Goal: Task Accomplishment & Management: Manage account settings

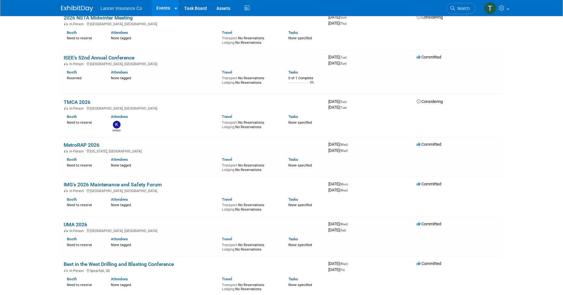
scroll to position [1284, 0]
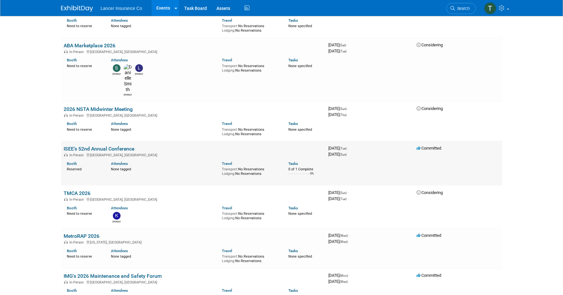
click at [92, 146] on link "ISEE’s 52nd Annual Conference" at bounding box center [99, 149] width 71 height 6
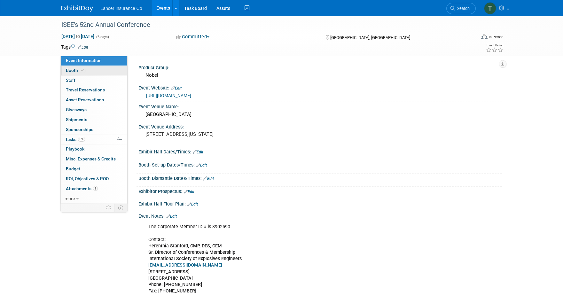
click at [69, 69] on span "Booth" at bounding box center [76, 70] width 20 height 5
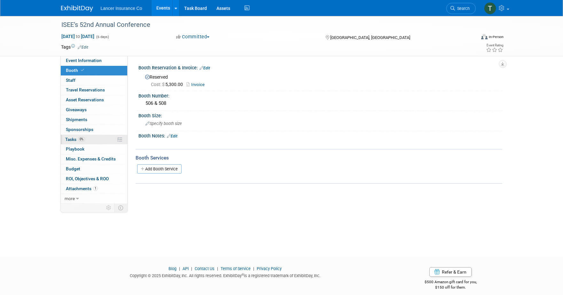
click at [74, 137] on span "Tasks 0%" at bounding box center [75, 139] width 20 height 5
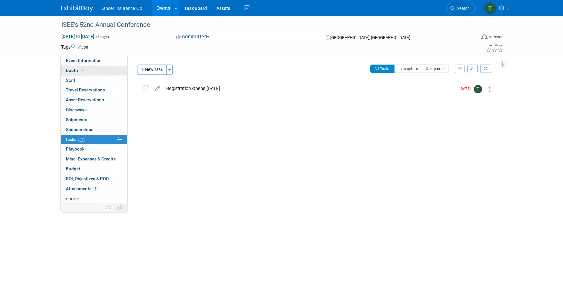
click at [71, 72] on span "Booth" at bounding box center [76, 70] width 20 height 5
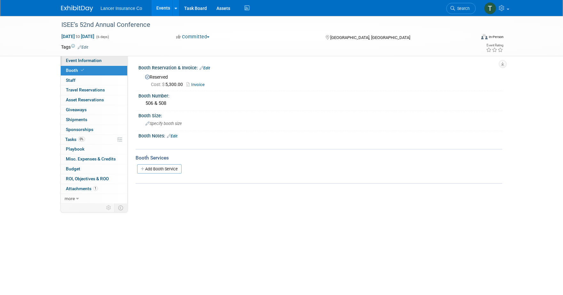
click at [77, 64] on link "Event Information" at bounding box center [94, 61] width 67 height 10
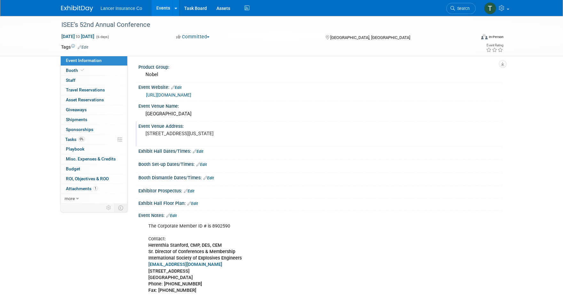
scroll to position [0, 0]
click at [161, 7] on link "Events" at bounding box center [163, 8] width 23 height 16
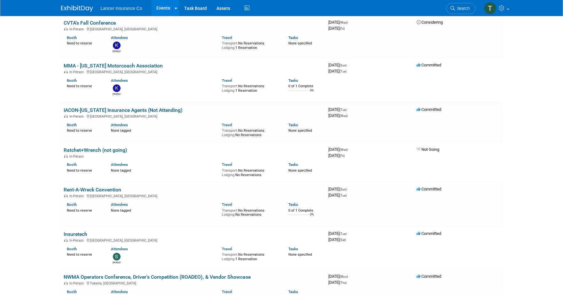
scroll to position [385, 0]
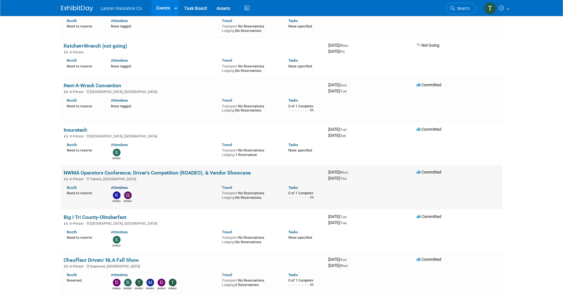
scroll to position [492, 0]
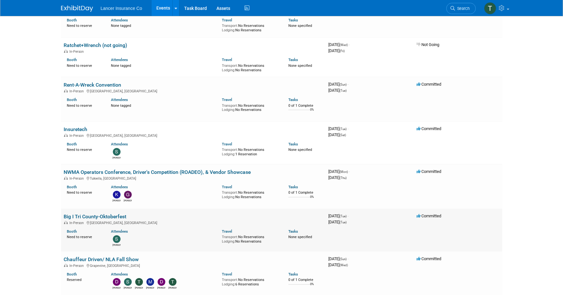
click at [97, 214] on link "Big I Tri County-Oktoberfest" at bounding box center [95, 217] width 63 height 6
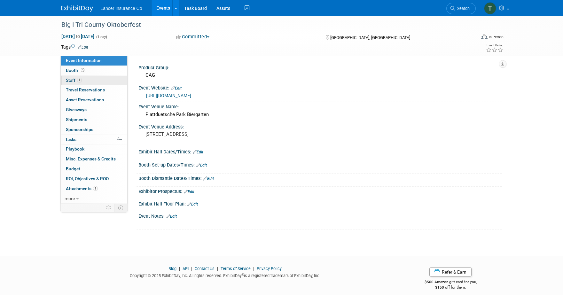
click at [70, 79] on span "Staff 1" at bounding box center [74, 80] width 16 height 5
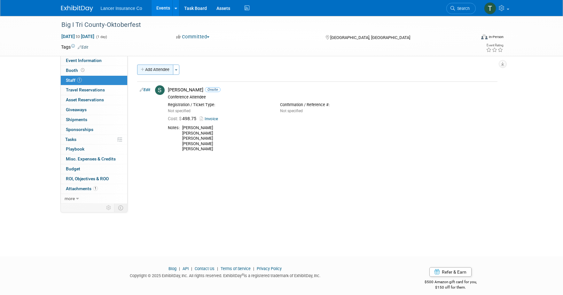
click at [155, 67] on button "Add Attendee" at bounding box center [155, 70] width 36 height 10
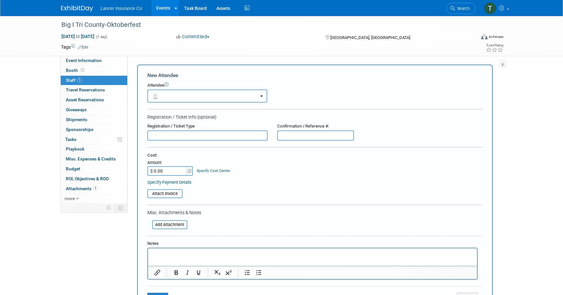
click at [169, 254] on p "Rich Text Area. Press ALT-0 for help." at bounding box center [313, 254] width 322 height 6
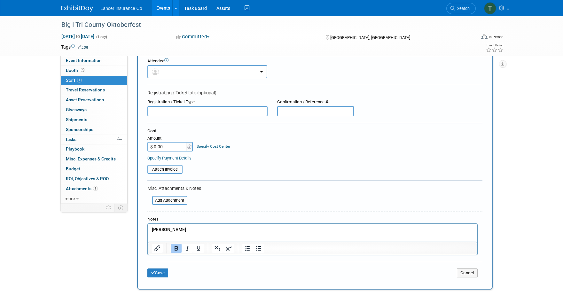
scroll to position [122, 0]
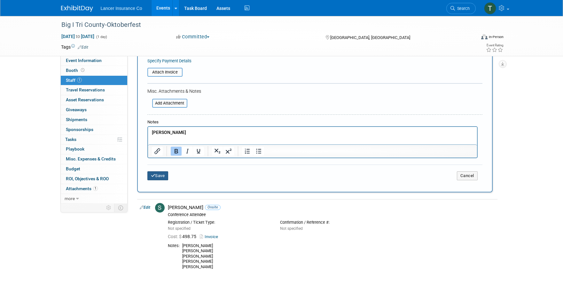
click at [163, 178] on button "Save" at bounding box center [157, 175] width 21 height 9
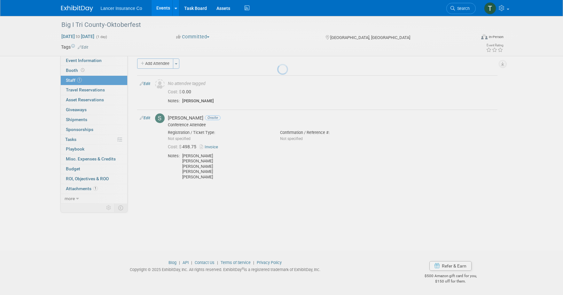
scroll to position [6, 0]
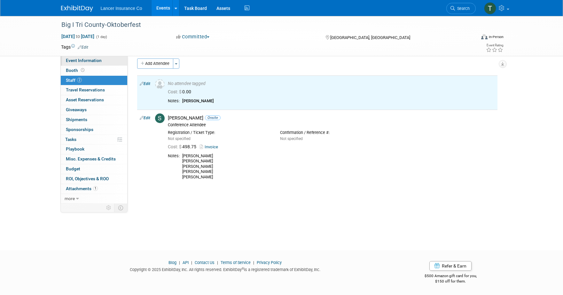
click at [73, 61] on span "Event Information" at bounding box center [84, 60] width 36 height 5
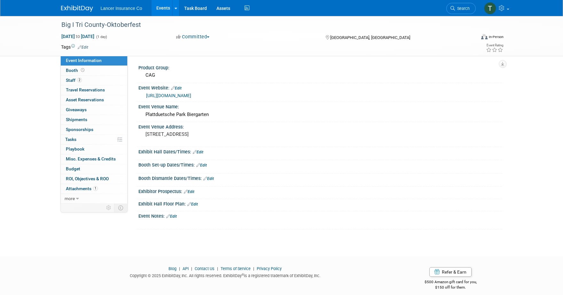
click at [175, 96] on link "https://bigitricounty.regfox.com/oktoberfest-2025" at bounding box center [168, 95] width 45 height 5
click at [72, 80] on span "Staff 2" at bounding box center [74, 80] width 16 height 5
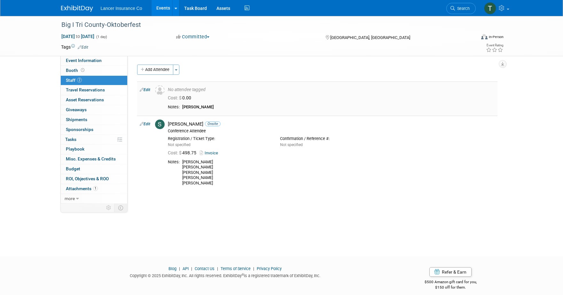
click at [149, 90] on link "Edit" at bounding box center [145, 90] width 11 height 4
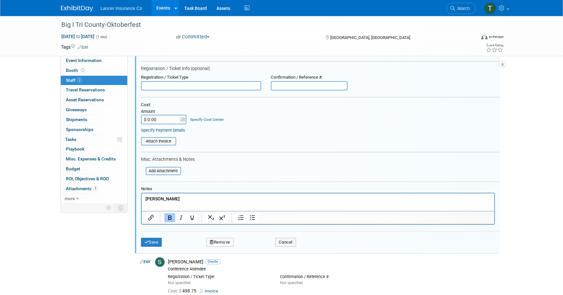
scroll to position [50, 0]
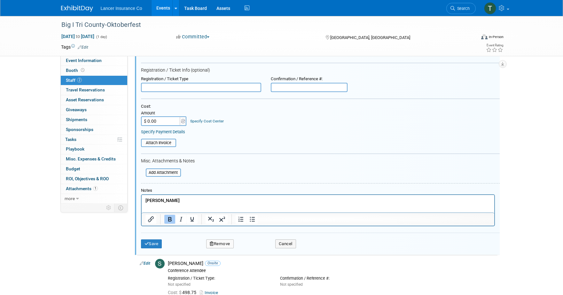
click at [161, 118] on input "$ 0.00" at bounding box center [161, 121] width 40 height 10
type input "$ 99.75"
click at [163, 143] on input "file" at bounding box center [137, 142] width 76 height 7
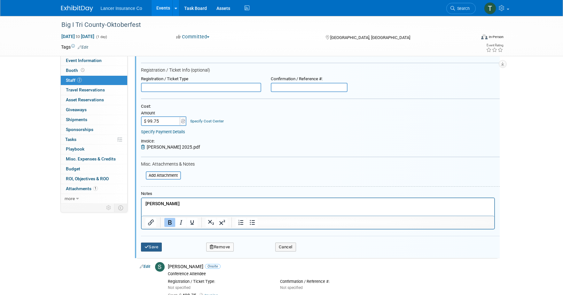
click at [154, 243] on button "Save" at bounding box center [151, 247] width 21 height 9
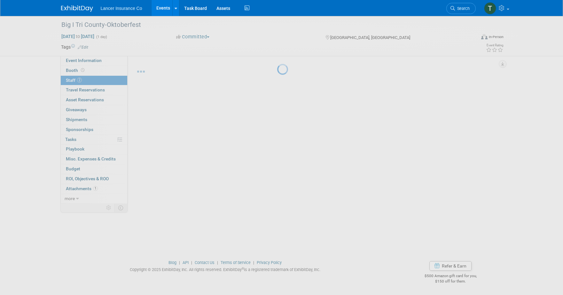
scroll to position [6, 0]
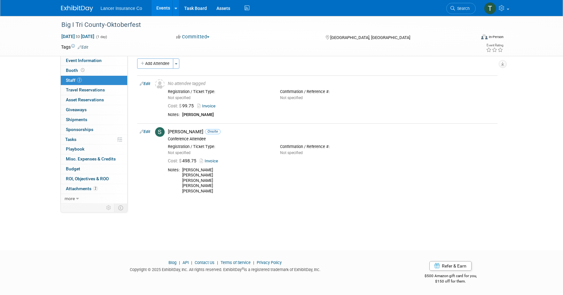
click at [165, 8] on link "Events" at bounding box center [163, 8] width 23 height 16
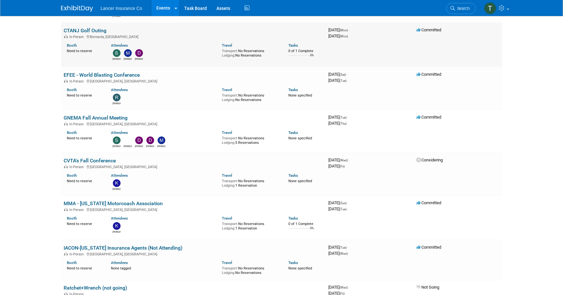
scroll to position [268, 0]
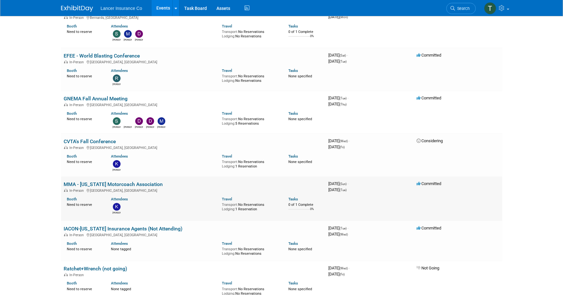
click at [124, 185] on link "MMA - [US_STATE] Motorcoach Association" at bounding box center [113, 184] width 99 height 6
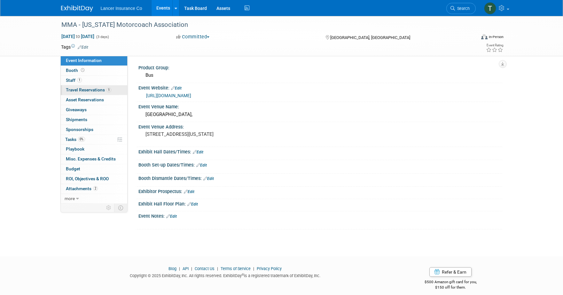
click at [89, 89] on span "Travel Reservations 1" at bounding box center [88, 89] width 45 height 5
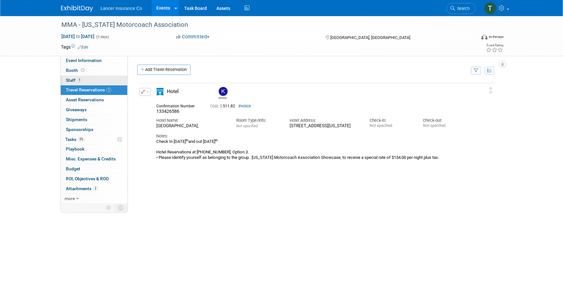
click at [80, 81] on span "1" at bounding box center [79, 80] width 5 height 5
